Goal: Information Seeking & Learning: Learn about a topic

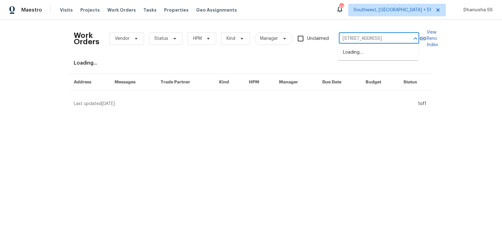
scroll to position [0, 11]
type input "[STREET_ADDRESS]"
click at [366, 58] on li "[STREET_ADDRESS]" at bounding box center [378, 52] width 80 height 10
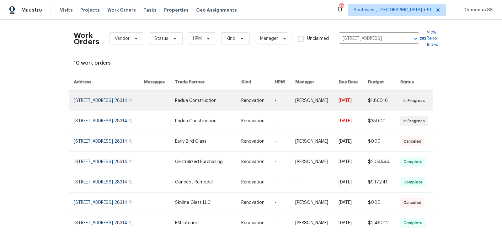
click at [233, 102] on link at bounding box center [208, 101] width 66 height 20
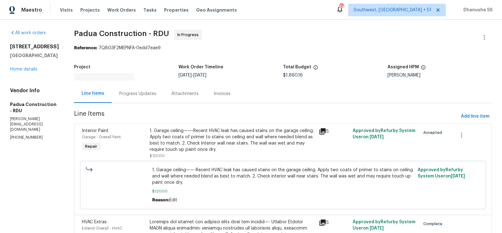
click at [36, 72] on div "[STREET_ADDRESS] Home details" at bounding box center [34, 58] width 49 height 29
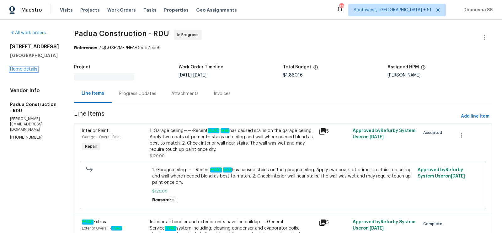
click at [29, 72] on link "Home details" at bounding box center [23, 69] width 27 height 4
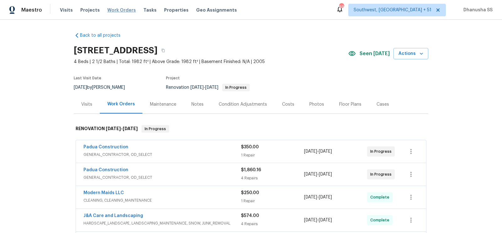
click at [116, 10] on span "Work Orders" at bounding box center [121, 10] width 29 height 6
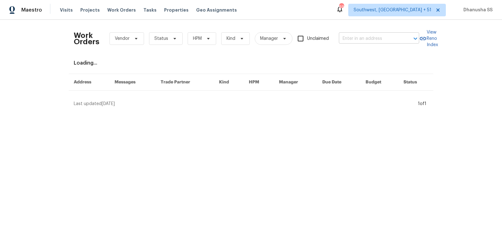
click at [375, 35] on input "text" at bounding box center [370, 39] width 63 height 10
paste input "[STREET_ADDRESS][PERSON_NAME]"
drag, startPoint x: 342, startPoint y: 38, endPoint x: 499, endPoint y: 52, distance: 157.8
click at [499, 52] on div "Work Orders Vendor Status HPM Kind Manager Unclaimed [STREET_ADDRESS][PERSON_NA…" at bounding box center [251, 66] width 502 height 92
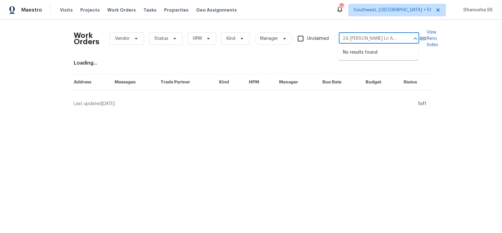
scroll to position [0, 0]
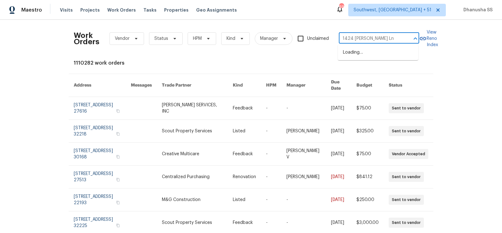
type input "1424 [PERSON_NAME] Ln"
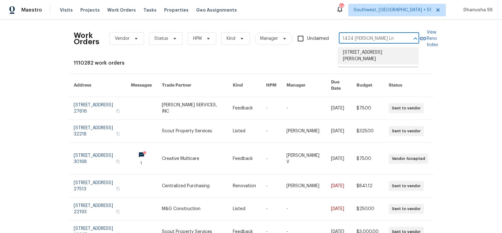
click at [364, 55] on li "[STREET_ADDRESS][PERSON_NAME]" at bounding box center [378, 55] width 80 height 17
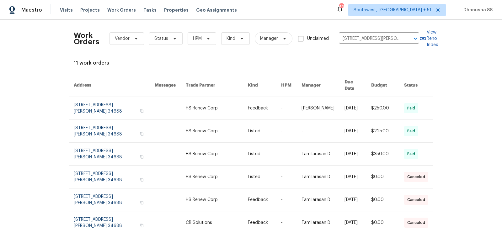
click at [216, 106] on link at bounding box center [217, 108] width 62 height 23
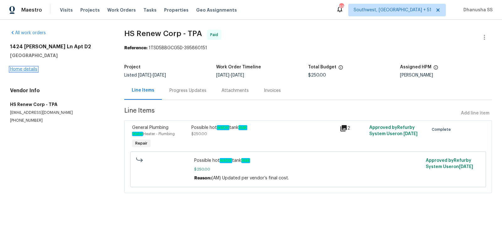
click at [25, 69] on link "Home details" at bounding box center [23, 69] width 27 height 4
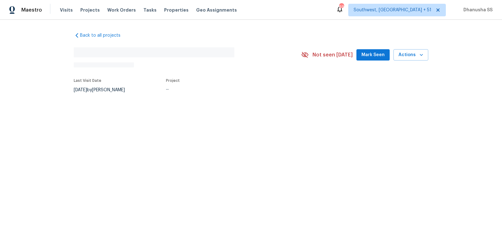
scroll to position [51, 0]
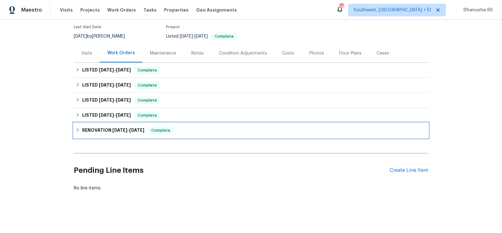
click at [205, 134] on div "RENOVATION [DATE] - [DATE] Complete" at bounding box center [251, 130] width 354 height 15
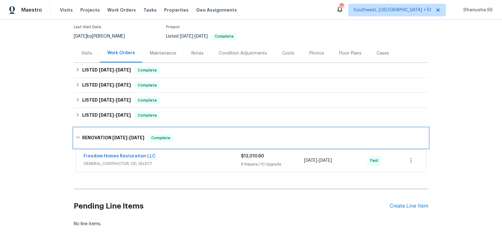
scroll to position [87, 0]
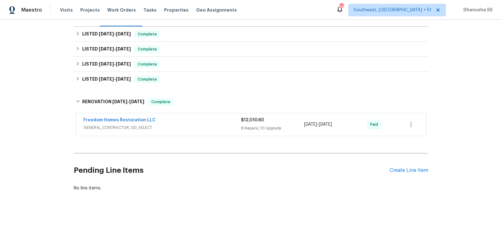
click at [208, 127] on span "GENERAL_CONTRACTOR, OD_SELECT" at bounding box center [161, 128] width 157 height 6
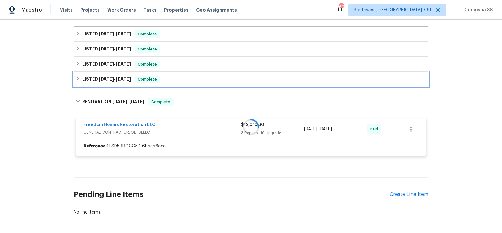
click at [186, 77] on div "LISTED [DATE] - [DATE] Complete" at bounding box center [251, 80] width 351 height 8
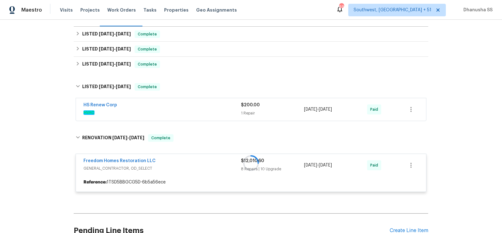
click at [210, 109] on div "HS Renew Corp" at bounding box center [161, 106] width 157 height 8
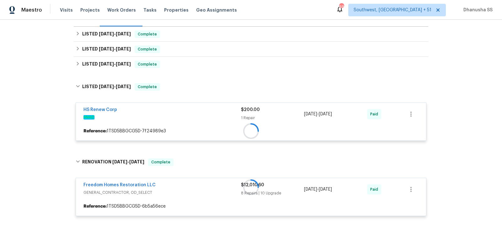
click at [191, 73] on div "Back to all projects [STREET_ADDRESS][PERSON_NAME] 2 Beds | 2 Baths | Total: 10…" at bounding box center [251, 110] width 354 height 341
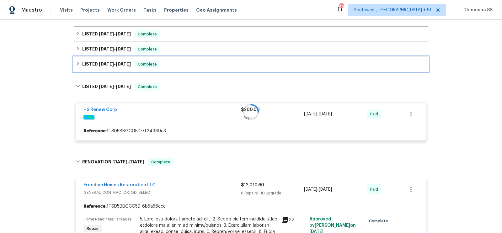
click at [189, 64] on div "LISTED [DATE] - [DATE] Complete" at bounding box center [251, 65] width 351 height 8
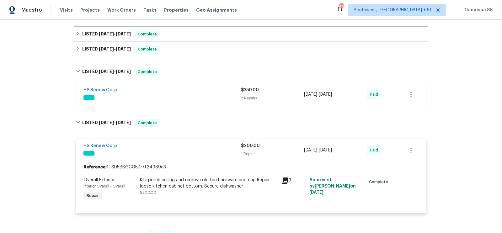
click at [205, 88] on div "HS Renew Corp" at bounding box center [161, 91] width 157 height 8
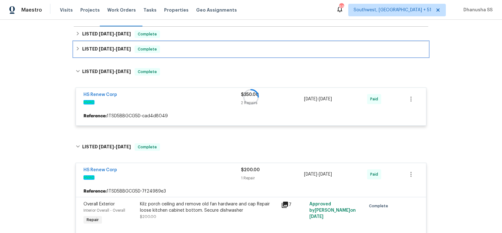
click at [187, 50] on div "LISTED [DATE] - [DATE] Complete" at bounding box center [251, 49] width 351 height 8
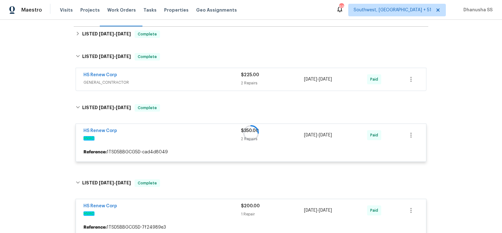
click at [201, 72] on div "HS Renew Corp" at bounding box center [161, 76] width 157 height 8
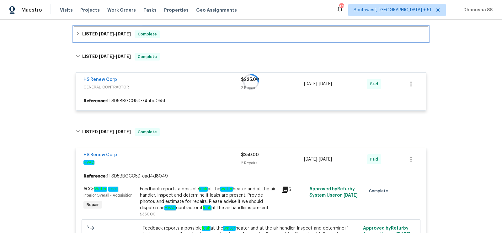
click at [185, 35] on div "LISTED [DATE] - [DATE] Complete" at bounding box center [251, 34] width 351 height 8
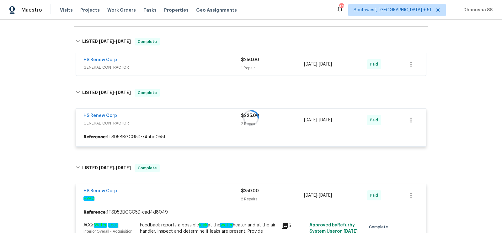
click at [202, 64] on span "GENERAL_CONTRACTOR" at bounding box center [161, 67] width 157 height 6
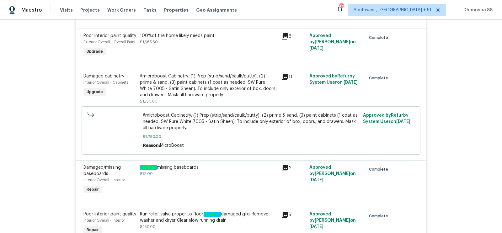
scroll to position [614, 0]
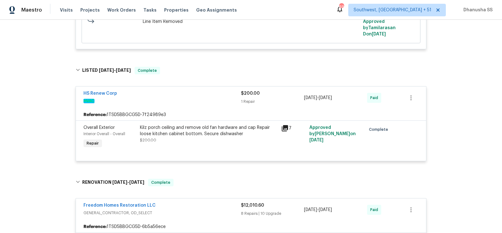
click at [178, 141] on div "Kilz porch ceiling and remove old fan hardware and cap Repair loose kitchen cab…" at bounding box center [208, 134] width 137 height 19
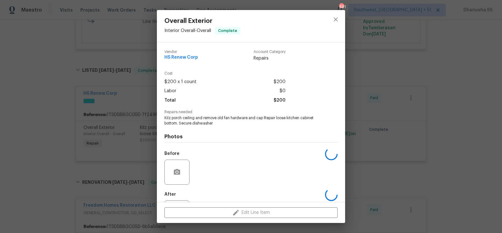
scroll to position [29, 0]
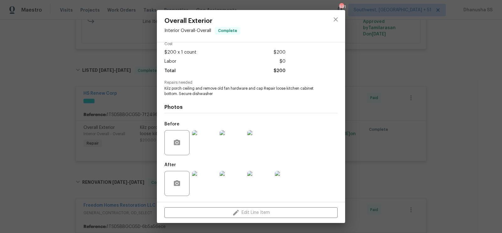
click at [207, 143] on img at bounding box center [204, 142] width 25 height 25
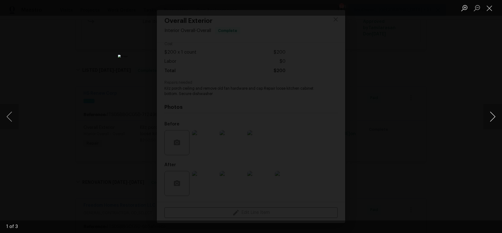
click at [488, 118] on button "Next image" at bounding box center [492, 116] width 19 height 25
click at [487, 13] on button "Close lightbox" at bounding box center [489, 8] width 13 height 11
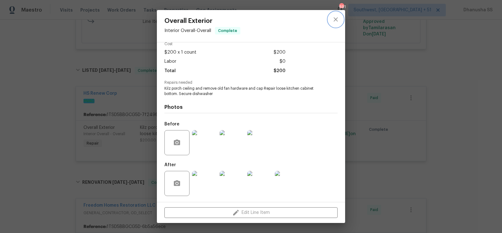
click at [336, 19] on icon "close" at bounding box center [335, 19] width 4 height 4
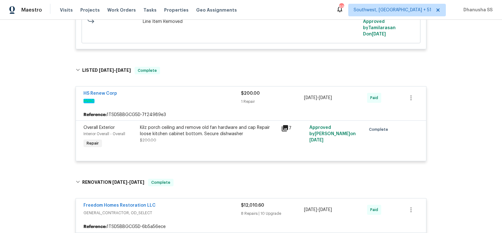
click at [181, 137] on div "Kilz porch ceiling and remove old fan hardware and cap Repair loose kitchen cab…" at bounding box center [208, 134] width 137 height 19
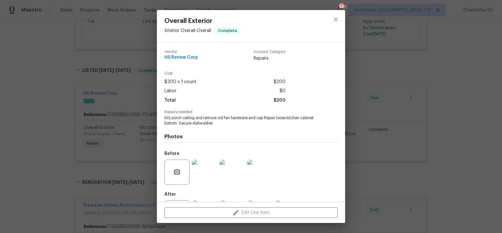
click at [204, 167] on img at bounding box center [204, 172] width 25 height 25
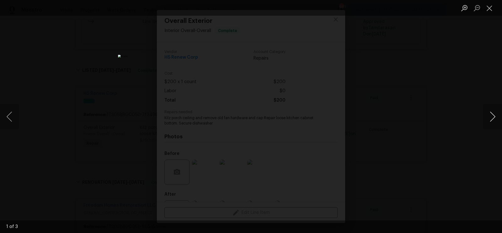
click at [488, 123] on button "Next image" at bounding box center [492, 116] width 19 height 25
click at [489, 11] on button "Close lightbox" at bounding box center [489, 8] width 13 height 11
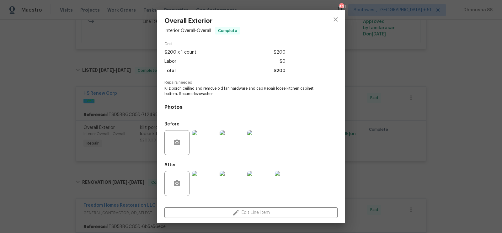
click at [233, 181] on img at bounding box center [232, 183] width 25 height 25
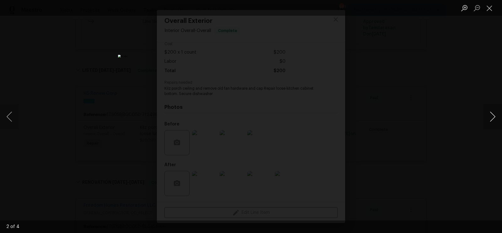
click at [493, 120] on button "Next image" at bounding box center [492, 116] width 19 height 25
click at [425, 111] on div "Lightbox" at bounding box center [251, 116] width 502 height 233
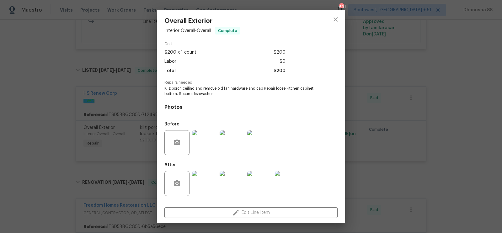
click at [209, 179] on img at bounding box center [204, 183] width 25 height 25
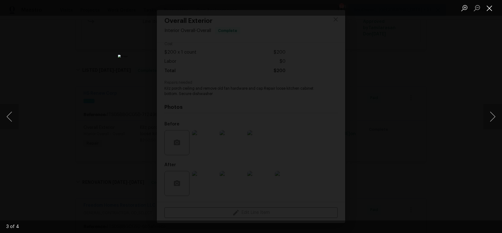
click at [492, 4] on button "Close lightbox" at bounding box center [489, 8] width 13 height 11
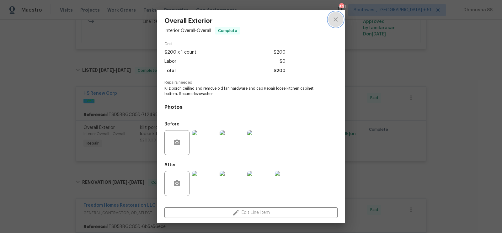
click at [335, 19] on icon "close" at bounding box center [335, 19] width 4 height 4
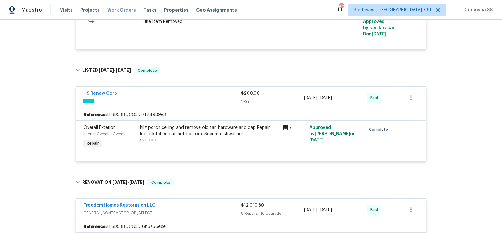
click at [117, 8] on span "Work Orders" at bounding box center [121, 10] width 29 height 6
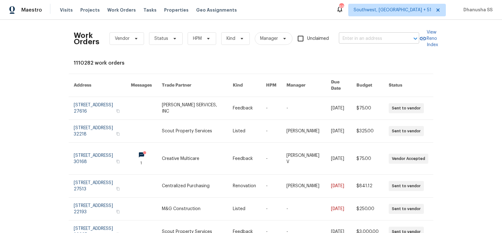
click at [360, 40] on input "text" at bounding box center [370, 39] width 63 height 10
paste input "[STREET_ADDRESS]"
type input "[STREET_ADDRESS]"
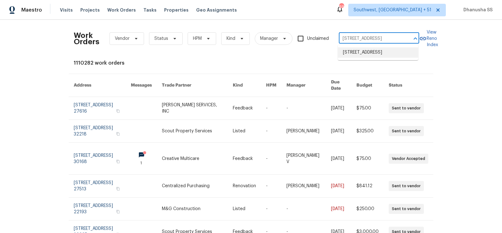
click at [360, 48] on li "[STREET_ADDRESS]" at bounding box center [378, 52] width 80 height 10
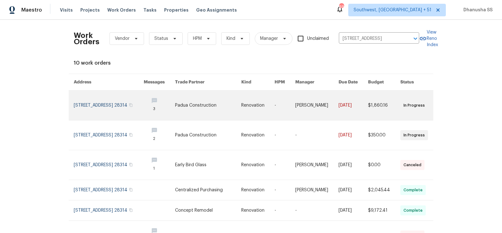
click at [257, 106] on link at bounding box center [258, 105] width 34 height 29
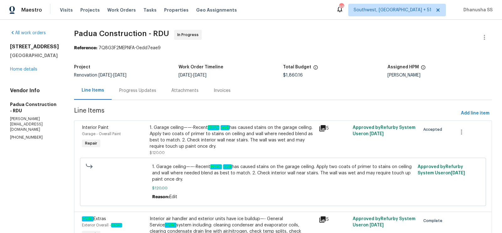
click at [24, 72] on div "[STREET_ADDRESS] Home details" at bounding box center [34, 58] width 49 height 29
click at [25, 72] on link "Home details" at bounding box center [23, 69] width 27 height 4
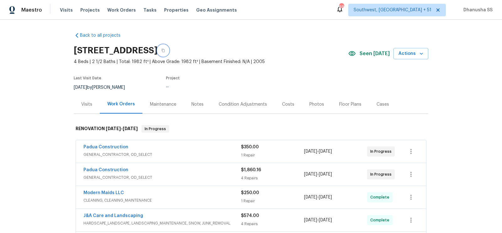
click at [165, 51] on icon "button" at bounding box center [163, 51] width 4 height 4
click at [84, 104] on div "Visits" at bounding box center [86, 104] width 11 height 6
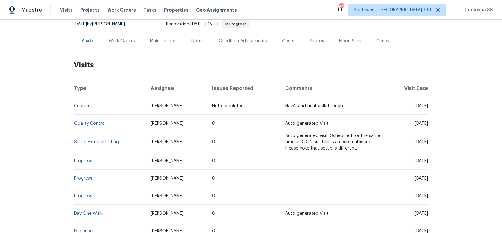
scroll to position [112, 0]
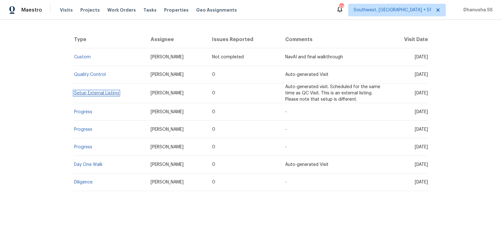
click at [91, 94] on link "Setup External Listing" at bounding box center [96, 93] width 45 height 4
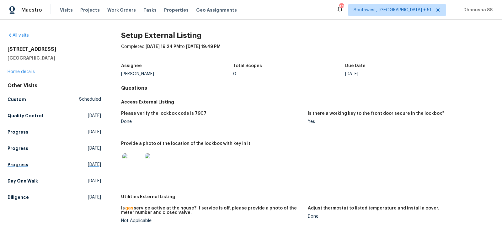
scroll to position [20, 0]
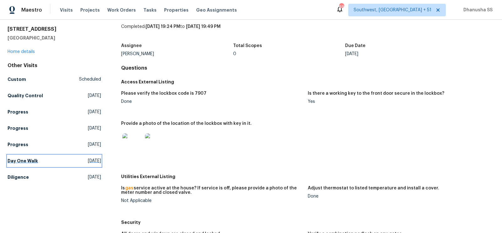
click at [43, 159] on link "Day One Walk [DATE]" at bounding box center [54, 160] width 93 height 11
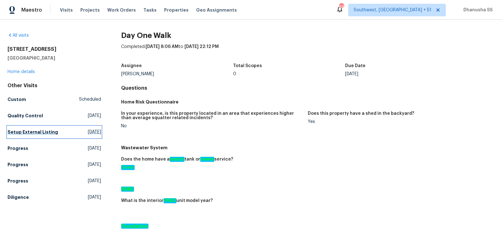
click at [50, 128] on link "Setup External Listing [DATE]" at bounding box center [54, 131] width 93 height 11
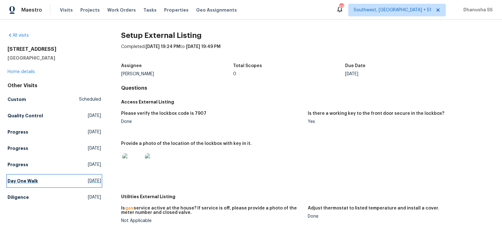
click at [77, 184] on link "Day One Walk [DATE]" at bounding box center [54, 180] width 93 height 11
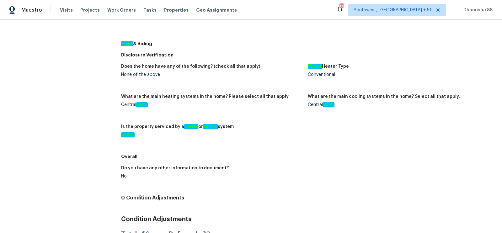
scroll to position [32, 0]
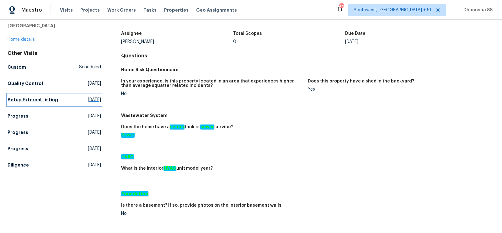
click at [53, 95] on link "Setup External Listing [DATE]" at bounding box center [54, 99] width 93 height 11
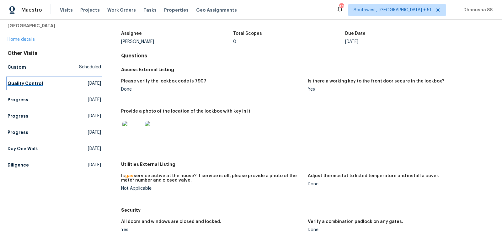
click at [48, 85] on link "Quality Control [DATE]" at bounding box center [54, 83] width 93 height 11
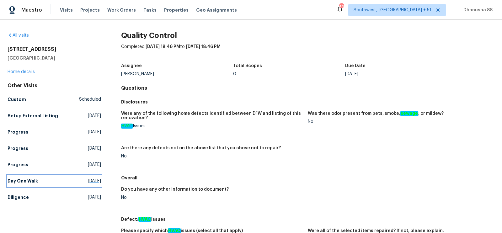
click at [32, 182] on h5 "Day One Walk" at bounding box center [23, 181] width 30 height 6
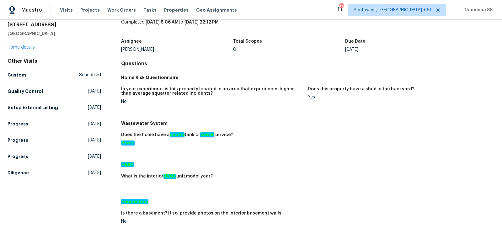
scroll to position [29, 0]
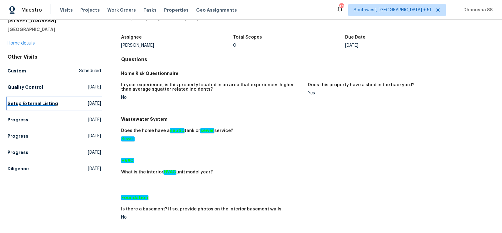
click at [32, 104] on h5 "Setup External Listing" at bounding box center [33, 103] width 51 height 6
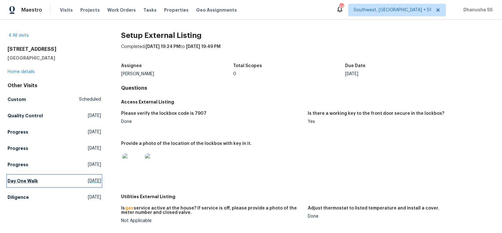
click at [26, 181] on h5 "Day One Walk" at bounding box center [23, 181] width 30 height 6
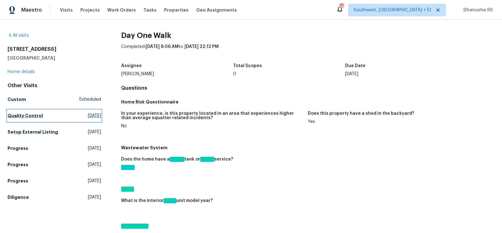
click at [33, 112] on link "Quality Control [DATE]" at bounding box center [54, 115] width 93 height 11
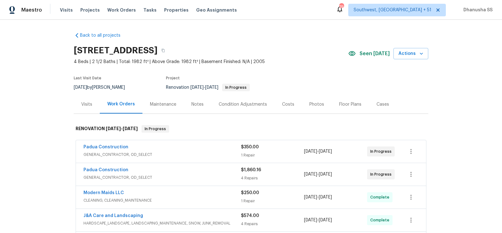
scroll to position [162, 0]
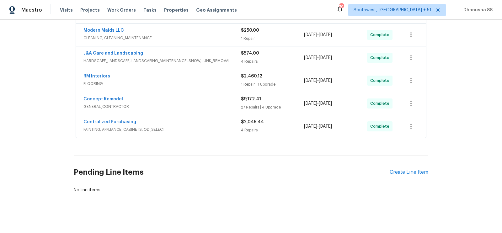
click at [208, 130] on span "PAINTING, APPLIANCE, CABINETS, OD_SELECT" at bounding box center [161, 129] width 157 height 6
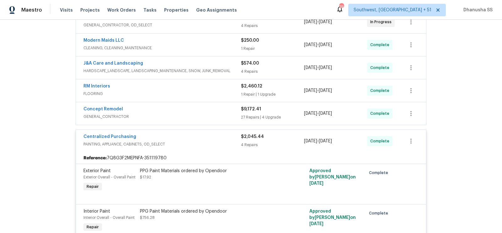
scroll to position [151, 0]
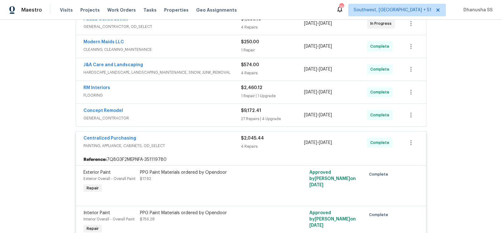
click at [221, 93] on span "FLOORING" at bounding box center [161, 95] width 157 height 6
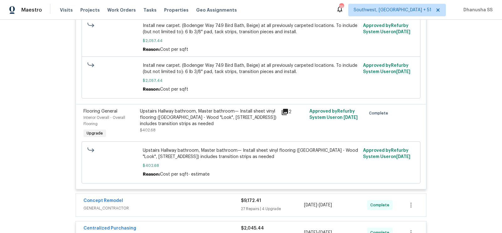
scroll to position [298, 0]
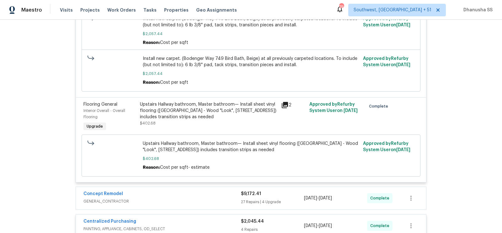
click at [218, 115] on div "Upstairs Hallway bathroom, Master bathroom— Install sheet vinyl flooring (Sugar…" at bounding box center [208, 110] width 137 height 19
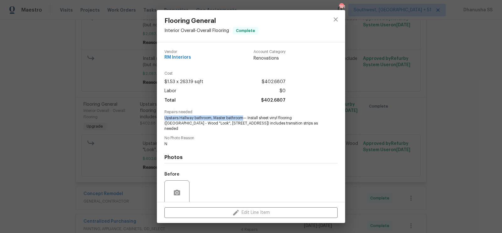
drag, startPoint x: 165, startPoint y: 118, endPoint x: 244, endPoint y: 119, distance: 78.7
click at [244, 119] on span "Upstairs Hallway bathroom, Master bathroom— Install sheet vinyl flooring (Sugar…" at bounding box center [242, 123] width 156 height 16
copy span "Upstairs Hallway bathroom, Master bathroom"
click at [339, 24] on button "close" at bounding box center [335, 19] width 15 height 15
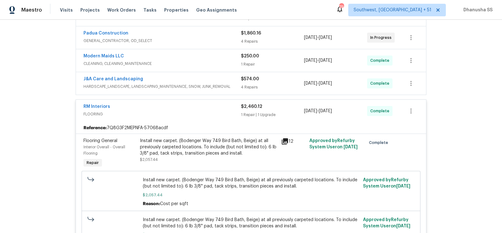
scroll to position [102, 0]
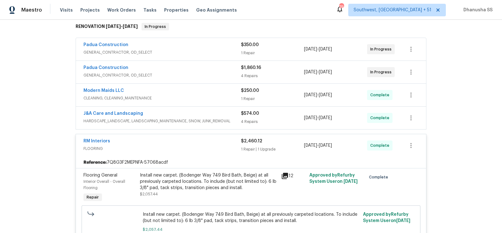
click at [207, 123] on div "J&A Care and Landscaping HARDSCAPE_LANDSCAPE, LANDSCAPING_MAINTENANCE, SNOW, JU…" at bounding box center [161, 117] width 157 height 15
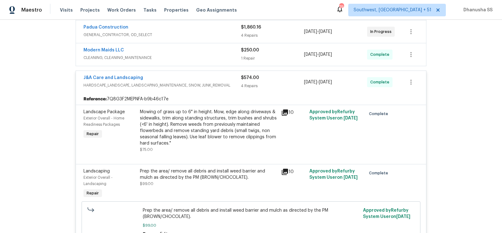
scroll to position [115, 0]
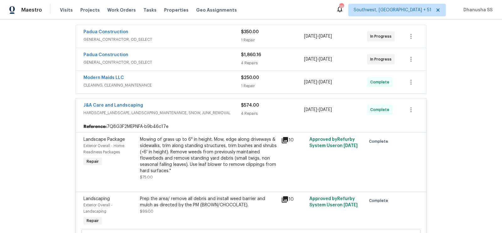
click at [216, 79] on div "Modern Maids LLC" at bounding box center [161, 79] width 157 height 8
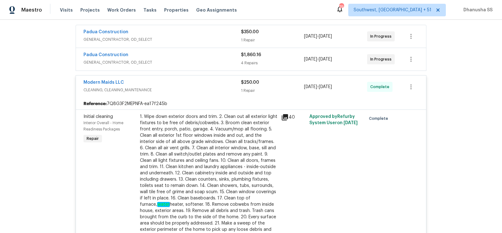
click at [217, 52] on div "Padua Construction" at bounding box center [161, 56] width 157 height 8
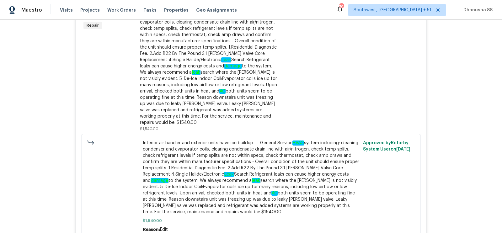
scroll to position [61, 0]
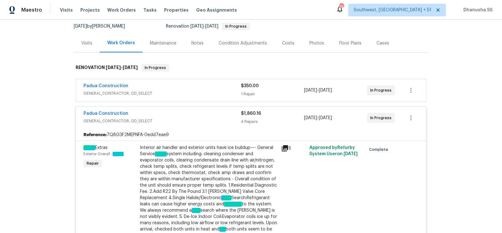
click at [198, 93] on span "GENERAL_CONTRACTOR, OD_SELECT" at bounding box center [161, 93] width 157 height 6
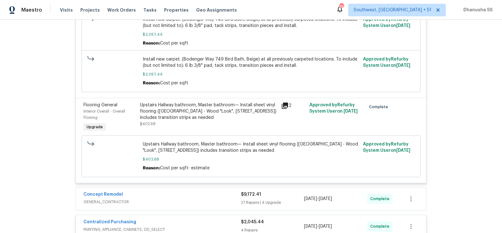
scroll to position [1513, 0]
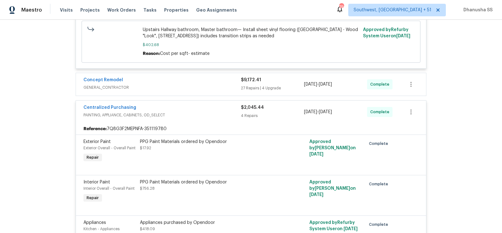
click at [200, 83] on div "Concept Remodel" at bounding box center [161, 81] width 157 height 8
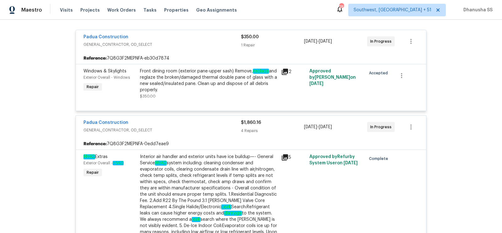
scroll to position [123, 0]
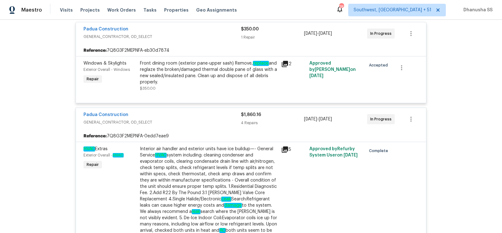
click at [176, 162] on div "Interior air handler and exterior units have ice buildup—- General Service HVAC…" at bounding box center [208, 205] width 137 height 119
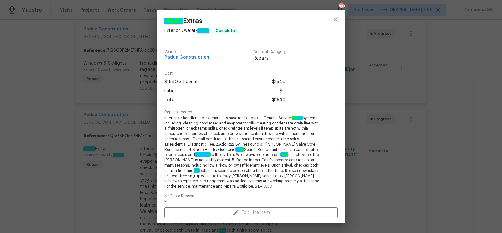
scroll to position [108, 0]
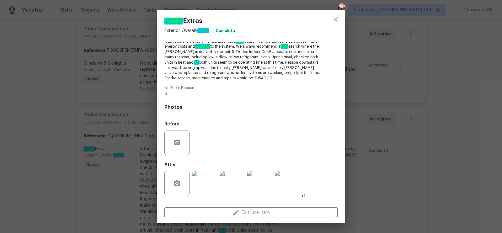
click at [235, 184] on img at bounding box center [232, 183] width 25 height 25
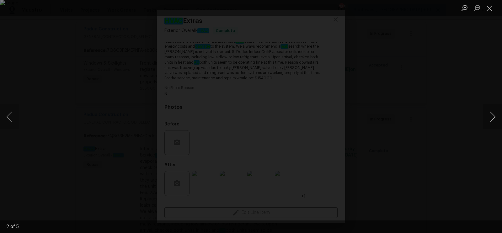
click at [492, 125] on button "Next image" at bounding box center [492, 116] width 19 height 25
click at [437, 80] on div "Lightbox" at bounding box center [251, 116] width 502 height 233
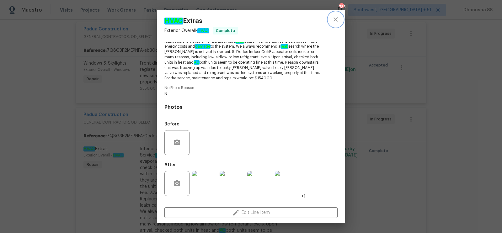
click at [341, 18] on button "close" at bounding box center [335, 19] width 15 height 15
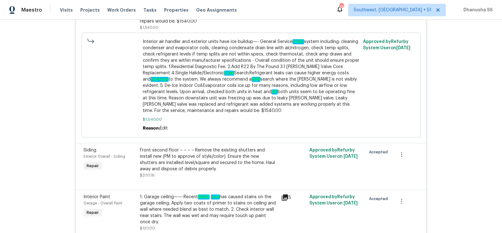
scroll to position [386, 0]
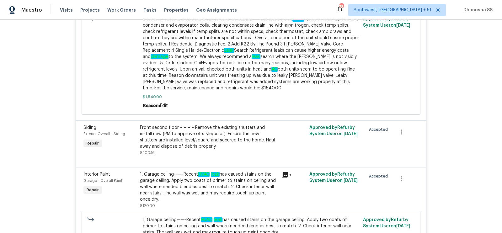
click at [207, 130] on div "Front second floor – – – – Remove the existing shutters and install new (PM to …" at bounding box center [208, 137] width 137 height 25
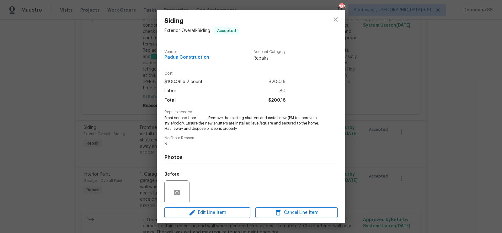
scroll to position [51, 0]
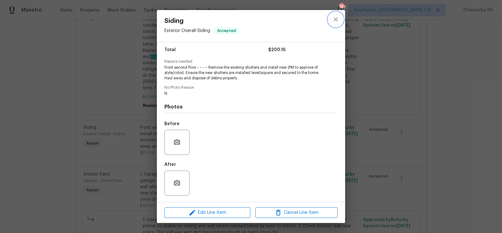
click at [336, 21] on icon "close" at bounding box center [336, 20] width 8 height 8
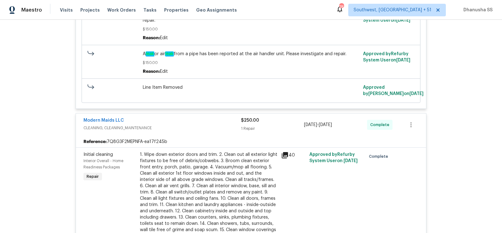
scroll to position [703, 0]
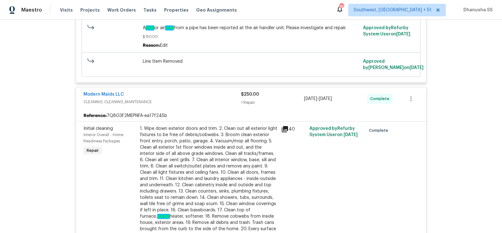
click at [217, 169] on div "1. Wipe down exterior doors and trim. 2. Clean out all exterior light fixtures …" at bounding box center [208, 191] width 137 height 132
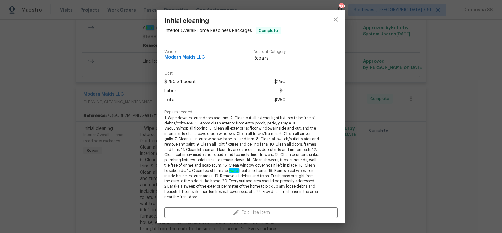
scroll to position [119, 0]
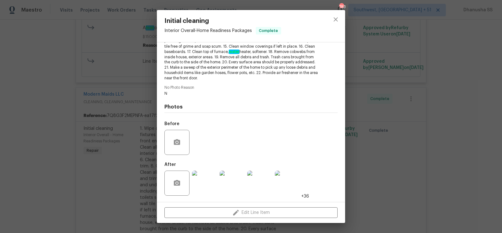
click at [205, 183] on img at bounding box center [204, 183] width 25 height 25
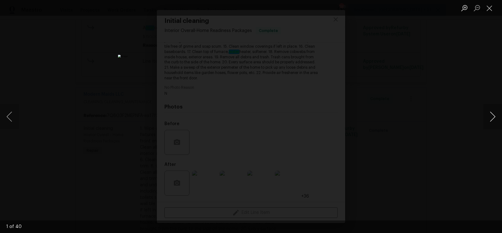
click at [491, 122] on button "Next image" at bounding box center [492, 116] width 19 height 25
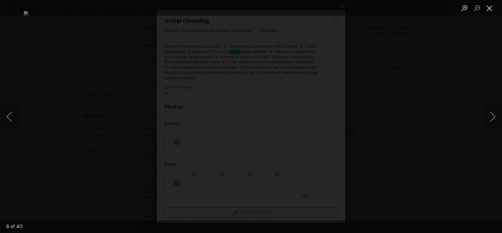
click at [484, 11] on button "Close lightbox" at bounding box center [489, 8] width 13 height 11
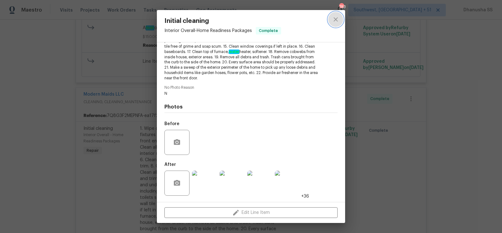
click at [337, 26] on button "close" at bounding box center [335, 19] width 15 height 15
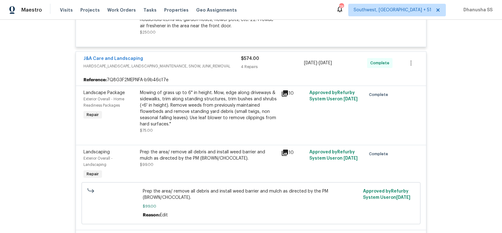
scroll to position [992, 0]
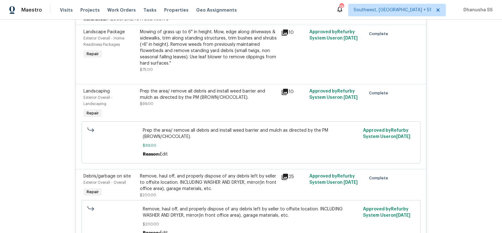
click at [215, 53] on div "Mowing of grass up to 6" in height. Mow, edge along driveways & sidewalks, trim…" at bounding box center [208, 48] width 137 height 38
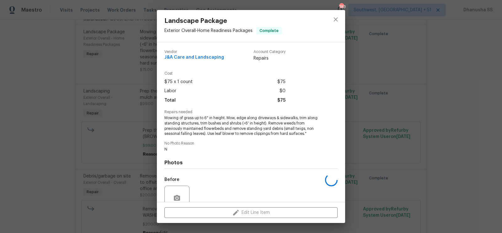
scroll to position [56, 0]
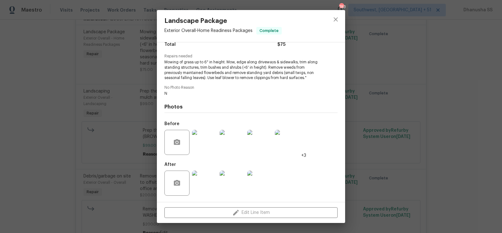
click at [210, 142] on img at bounding box center [204, 142] width 25 height 25
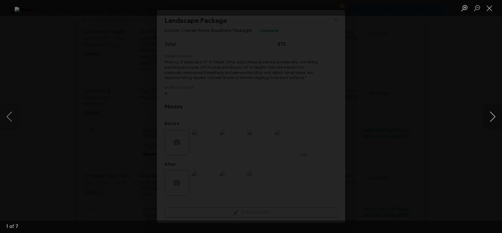
click at [493, 116] on button "Next image" at bounding box center [492, 116] width 19 height 25
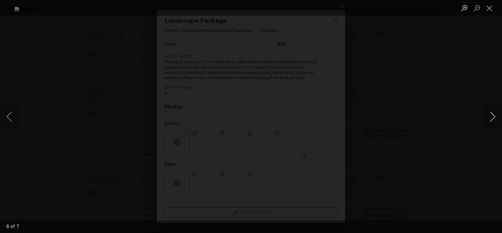
click at [493, 116] on button "Next image" at bounding box center [492, 116] width 19 height 25
click at [490, 13] on button "Close lightbox" at bounding box center [489, 8] width 13 height 11
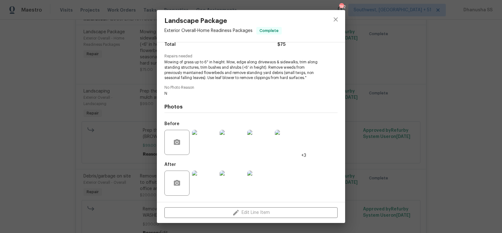
click at [202, 185] on img at bounding box center [204, 183] width 25 height 25
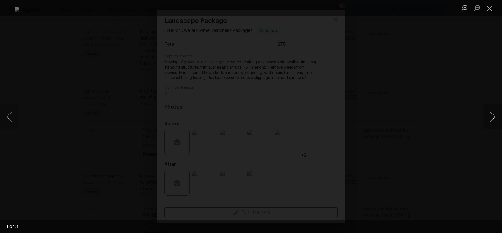
click at [485, 118] on button "Next image" at bounding box center [492, 116] width 19 height 25
click at [490, 13] on button "Close lightbox" at bounding box center [489, 8] width 13 height 11
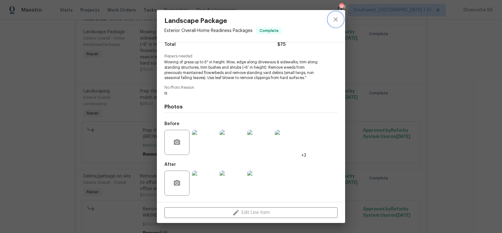
click at [335, 21] on icon "close" at bounding box center [336, 20] width 8 height 8
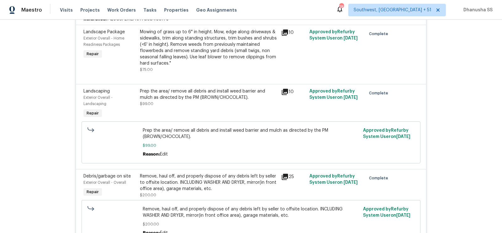
scroll to position [1103, 0]
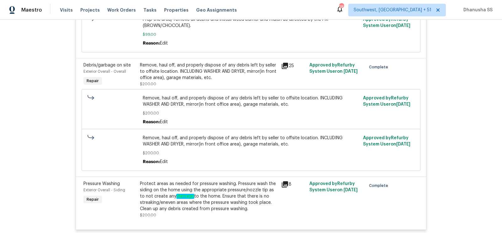
click at [199, 80] on div "Remove, haul off, and properly dispose of any debris left by seller to offsite …" at bounding box center [208, 71] width 137 height 19
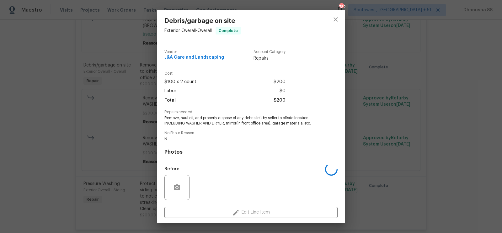
scroll to position [45, 0]
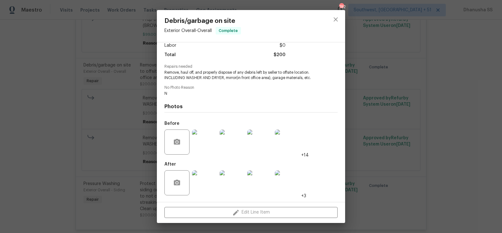
click at [210, 138] on img at bounding box center [204, 142] width 25 height 25
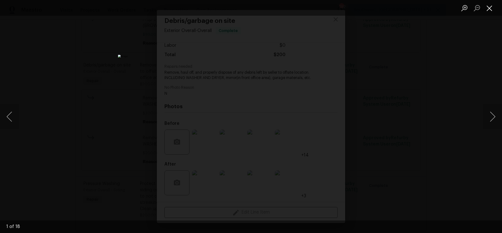
click at [492, 4] on button "Close lightbox" at bounding box center [489, 8] width 13 height 11
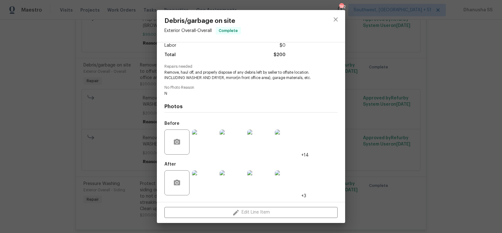
click at [203, 181] on img at bounding box center [204, 182] width 25 height 25
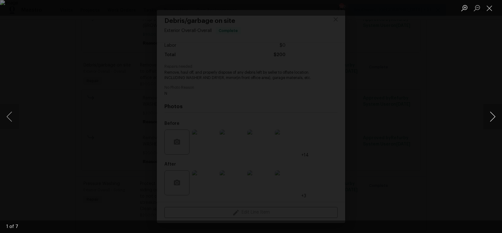
click at [488, 120] on button "Next image" at bounding box center [492, 116] width 19 height 25
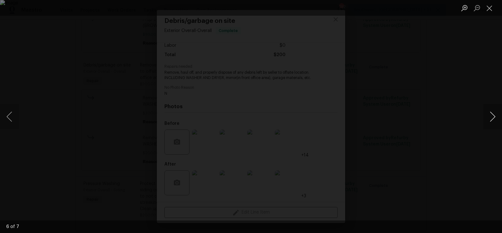
click at [488, 120] on button "Next image" at bounding box center [492, 116] width 19 height 25
click at [492, 15] on li "Lightbox" at bounding box center [489, 8] width 13 height 16
click at [492, 10] on button "Close lightbox" at bounding box center [489, 8] width 13 height 11
